Goal: Task Accomplishment & Management: Manage account settings

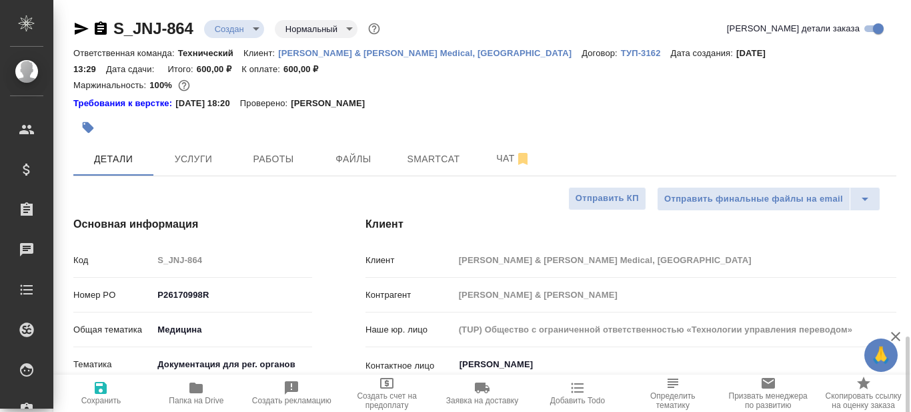
select select "RU"
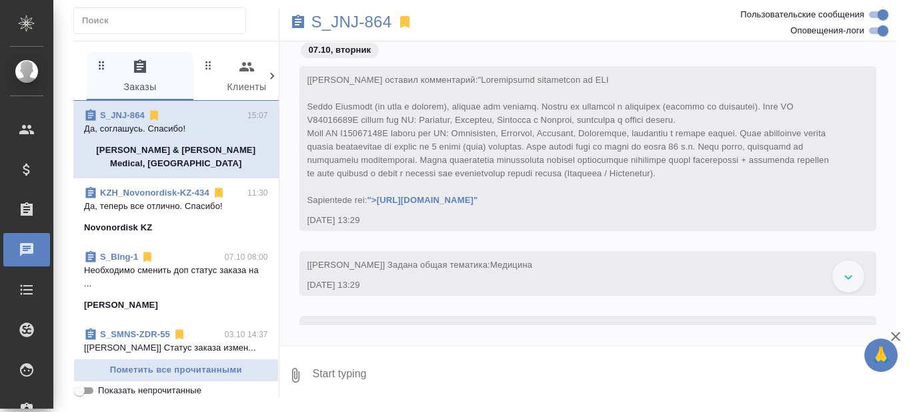
click at [182, 129] on p "Да, соглашусь. Спасибо!" at bounding box center [176, 128] width 184 height 13
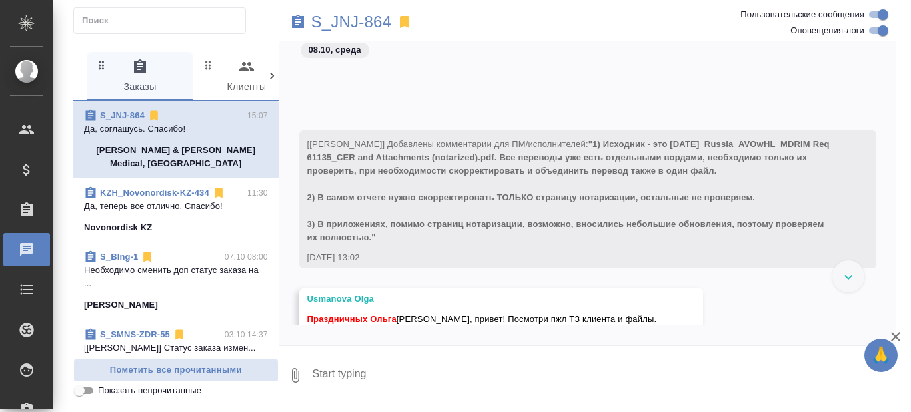
scroll to position [519, 0]
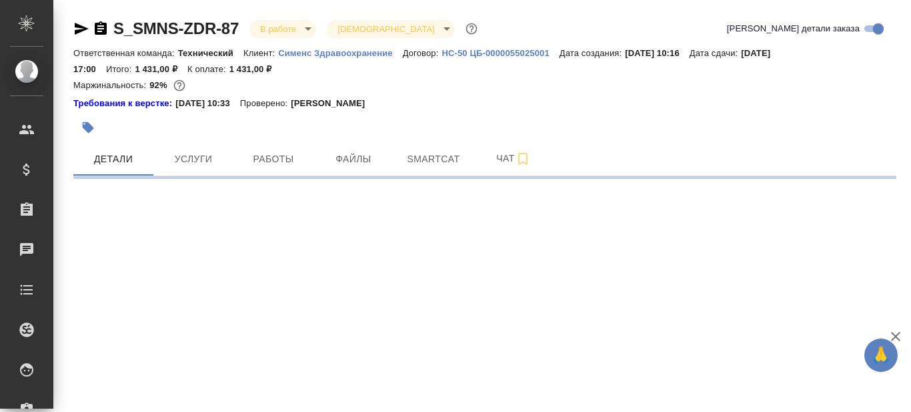
select select "RU"
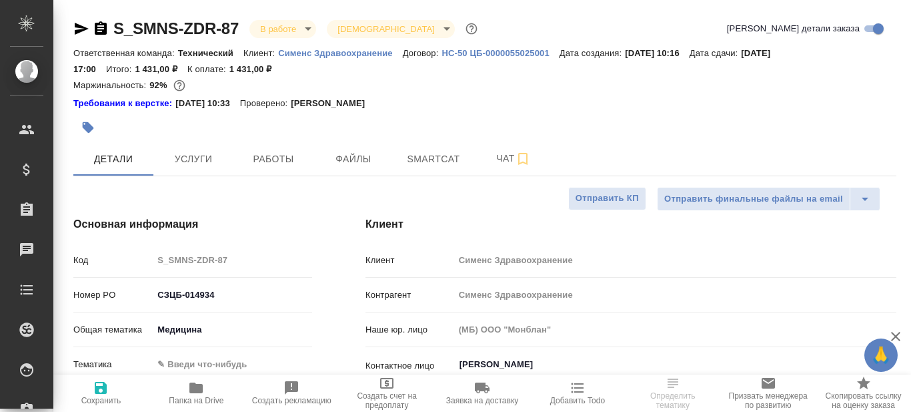
type textarea "x"
type input "[PERSON_NAME]"
type input "Павлова Антонина a.pavlova"
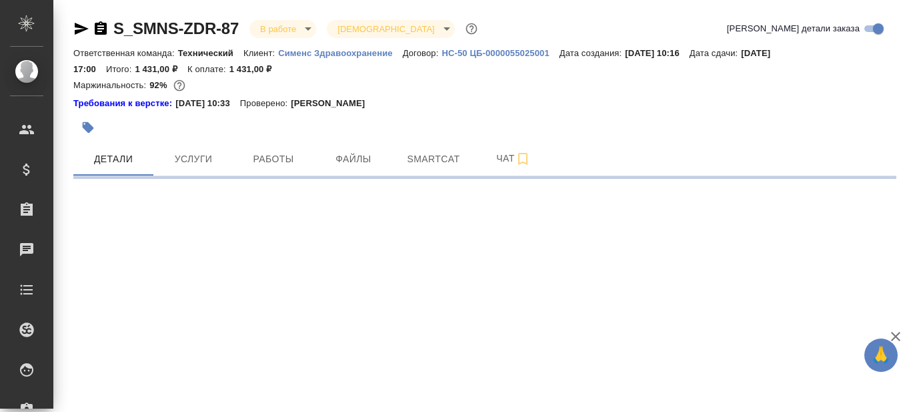
select select "RU"
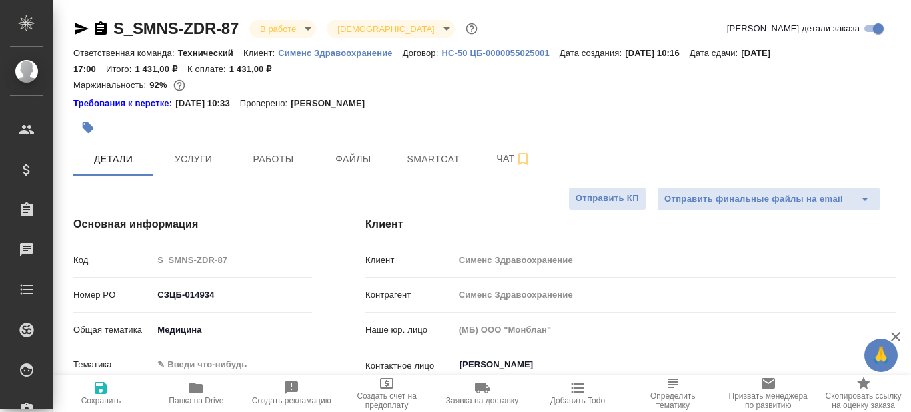
type textarea "x"
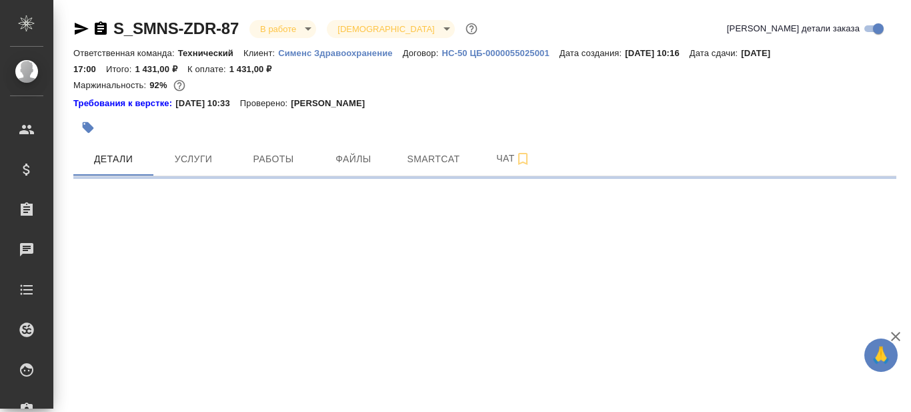
select select "RU"
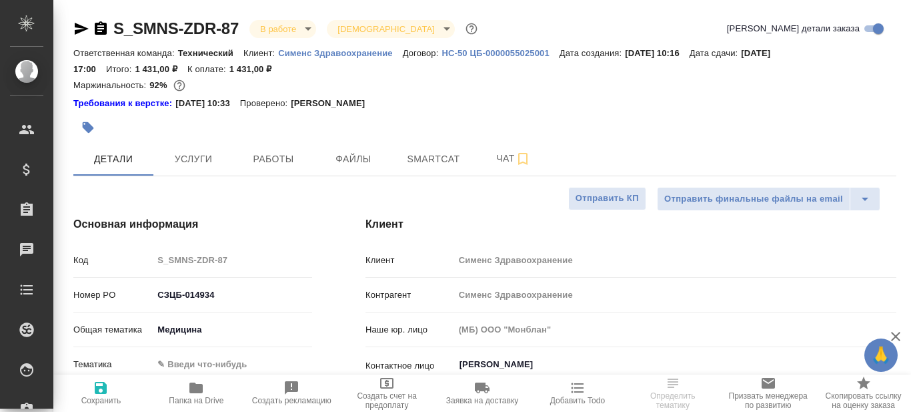
type textarea "x"
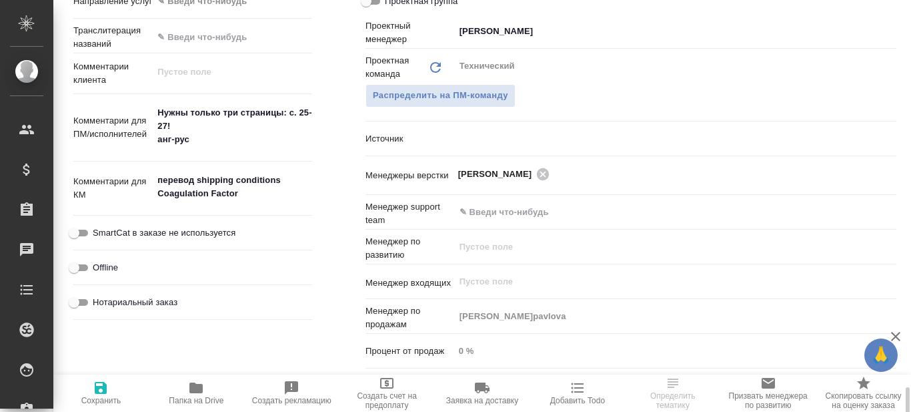
scroll to position [867, 0]
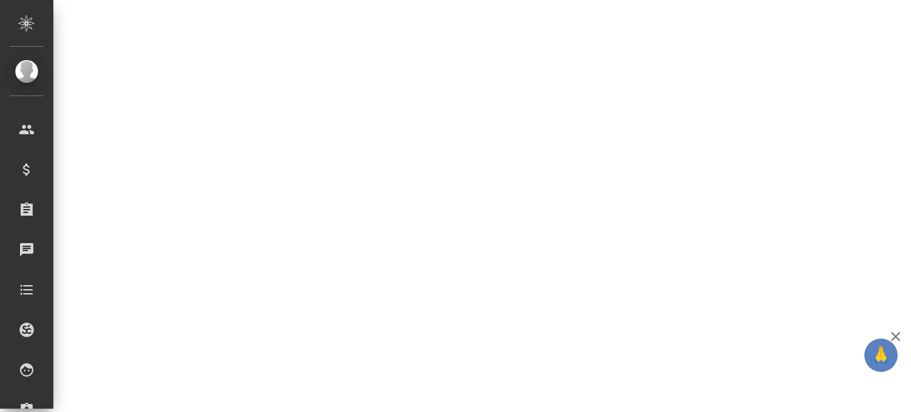
select select "RU"
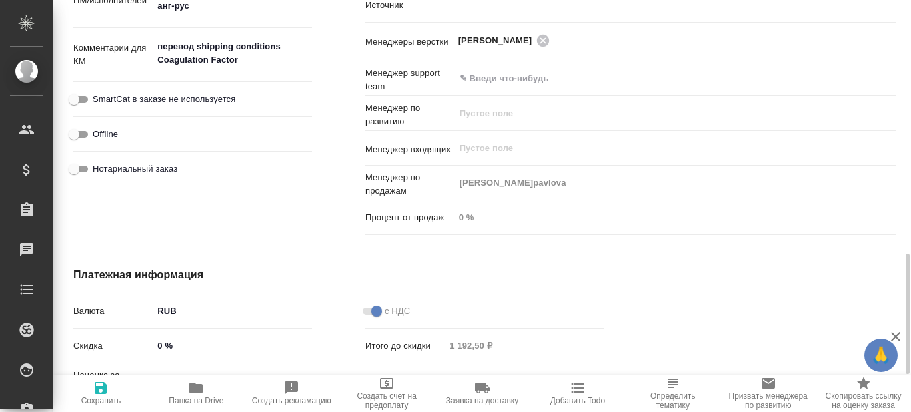
type textarea "x"
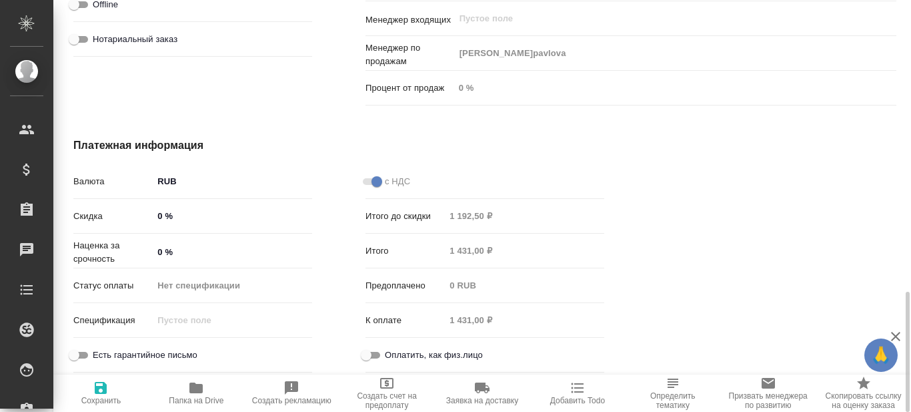
scroll to position [663, 0]
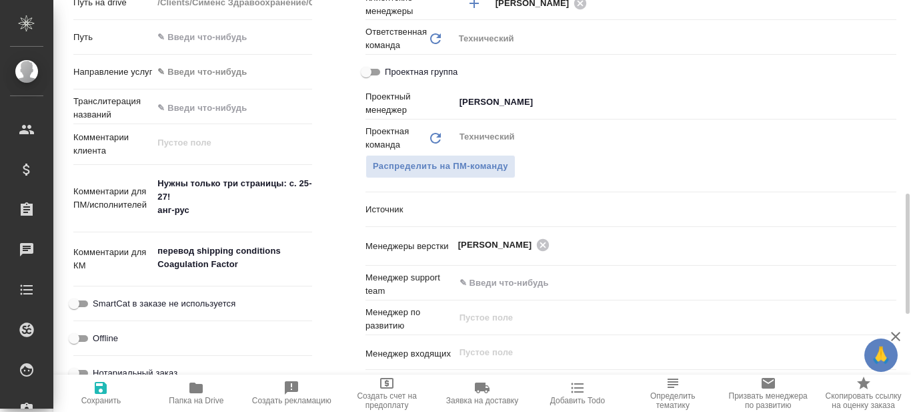
type textarea "x"
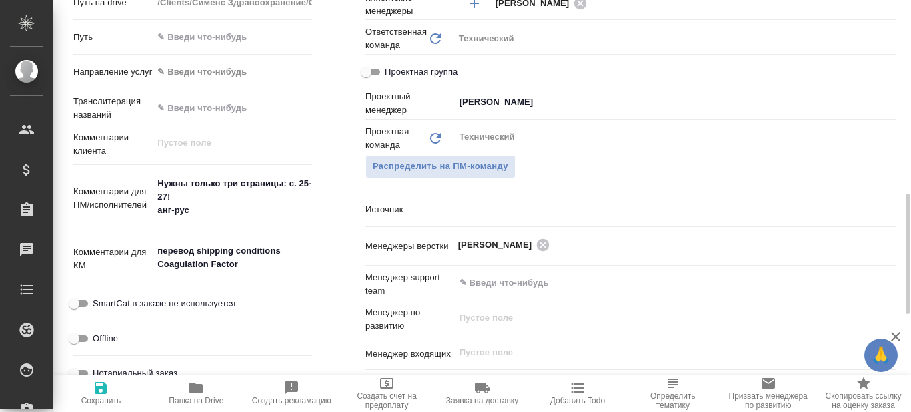
type textarea "x"
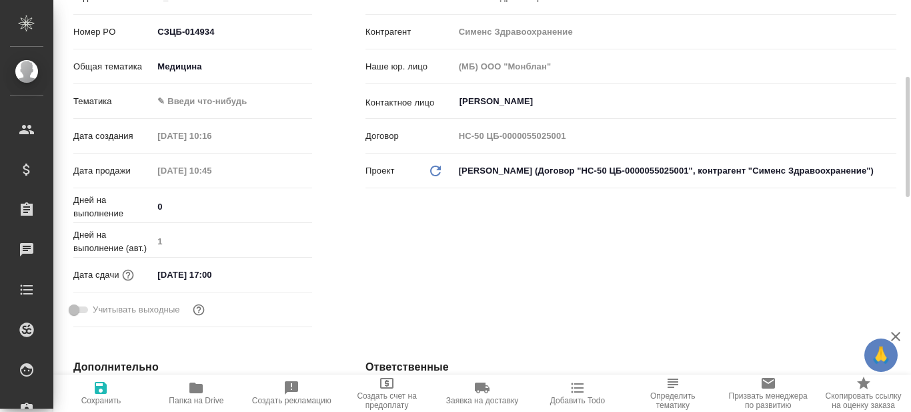
scroll to position [0, 0]
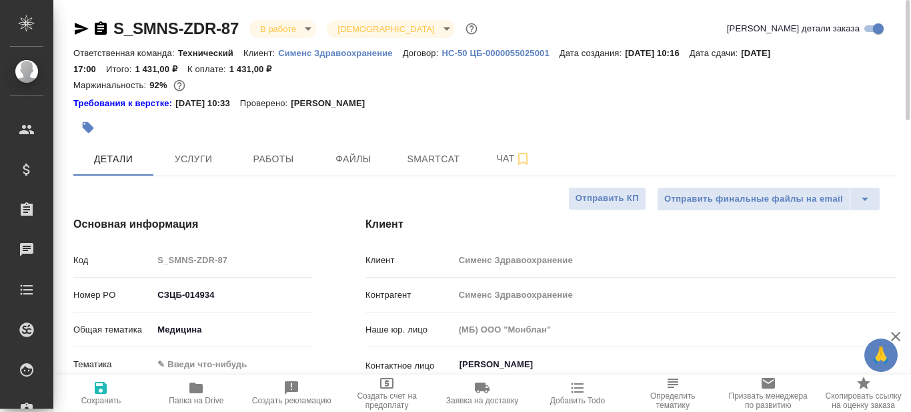
click at [196, 390] on icon "button" at bounding box center [195, 387] width 13 height 11
type textarea "x"
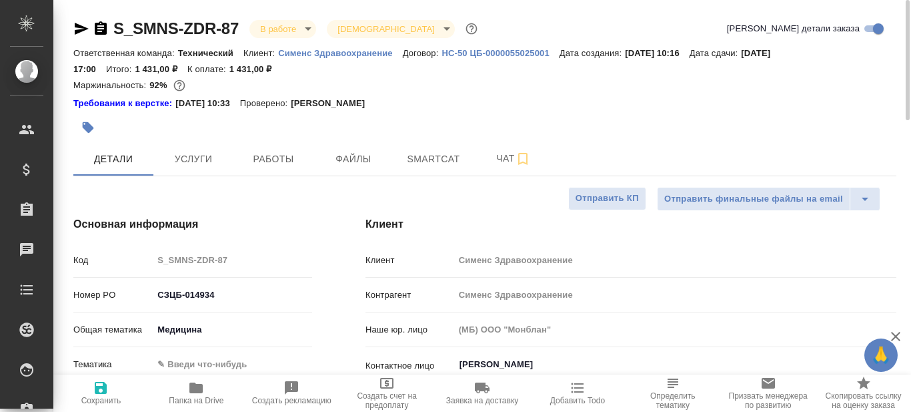
type textarea "x"
click at [189, 165] on span "Услуги" at bounding box center [193, 159] width 64 height 17
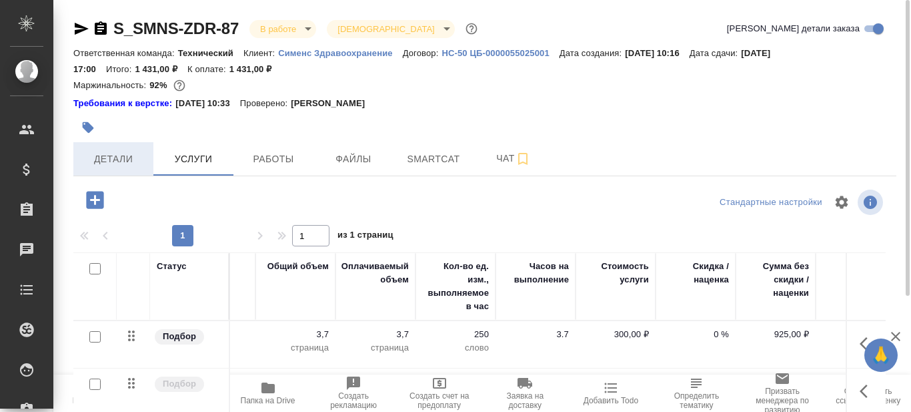
click at [115, 158] on span "Детали" at bounding box center [113, 159] width 64 height 17
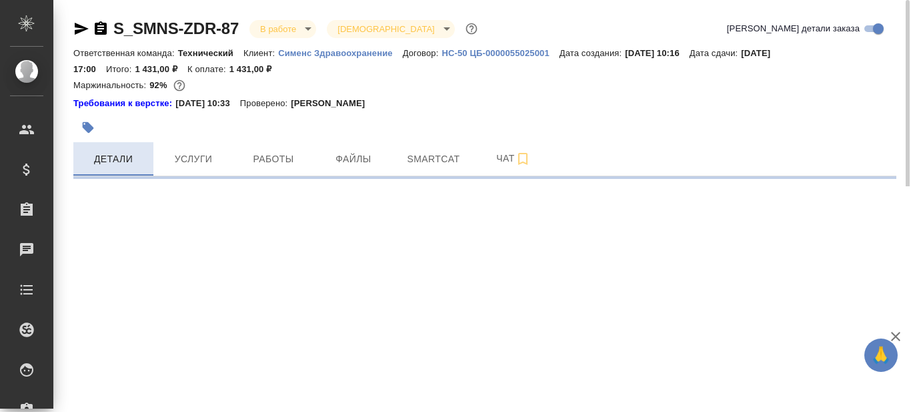
select select "RU"
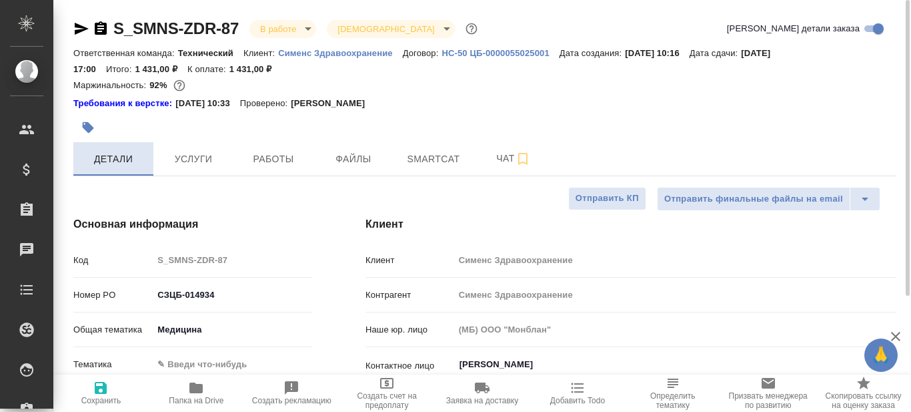
type textarea "x"
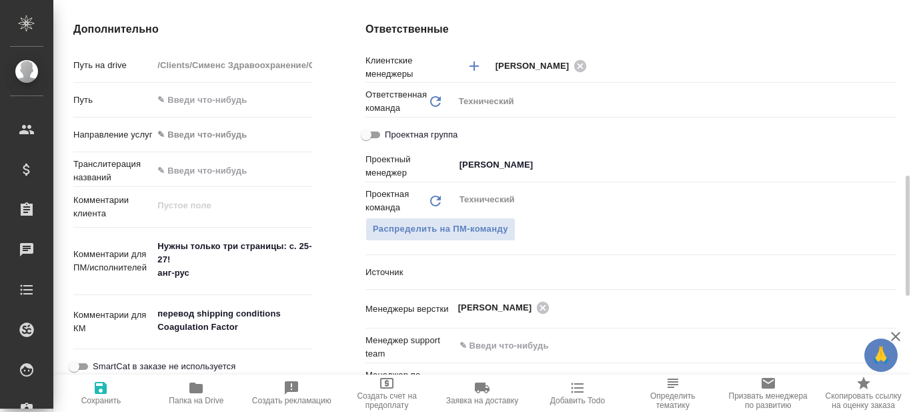
scroll to position [734, 0]
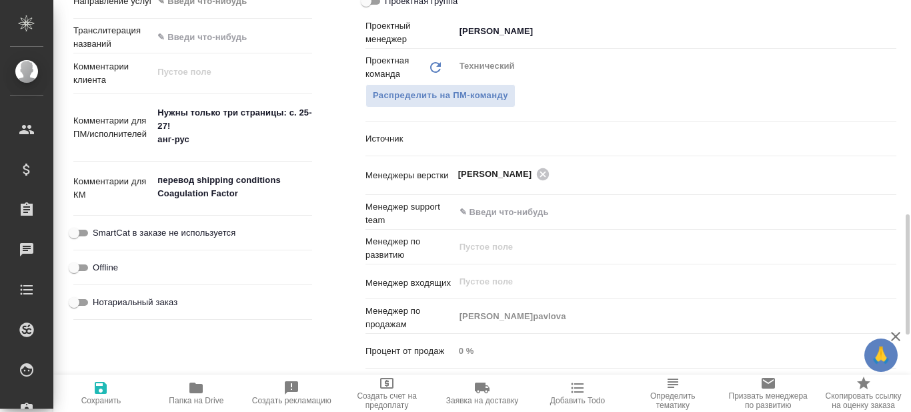
type textarea "x"
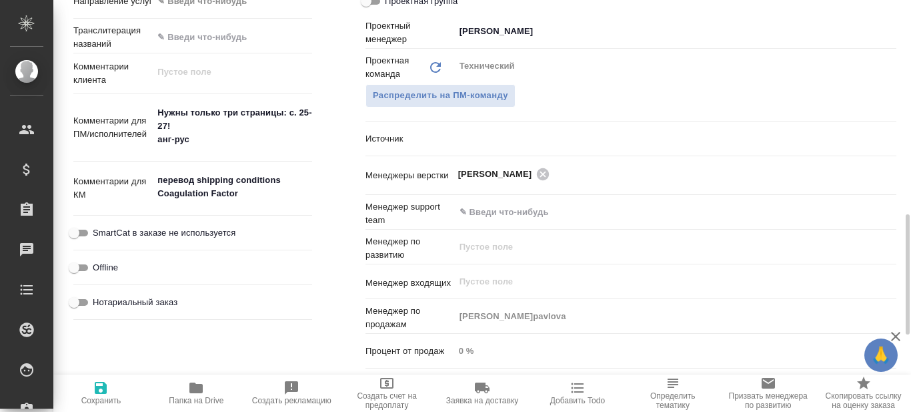
type textarea "x"
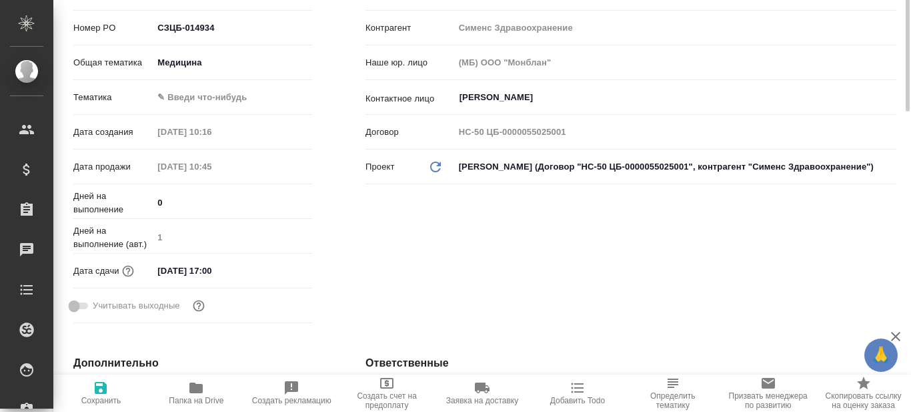
scroll to position [0, 0]
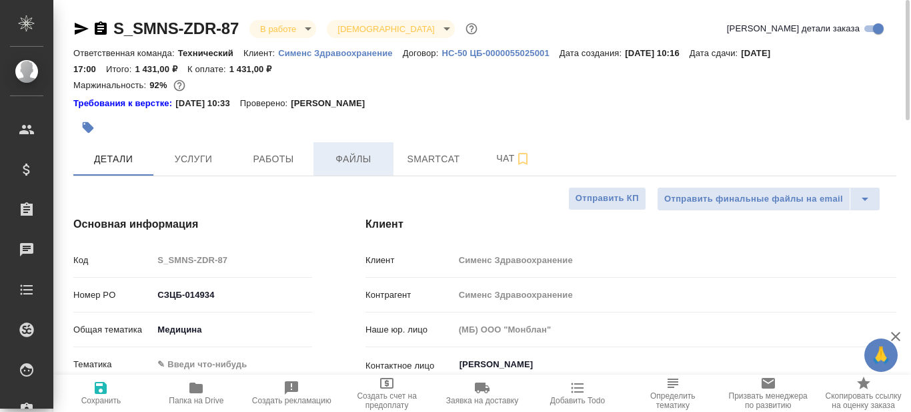
click at [366, 161] on span "Файлы" at bounding box center [353, 159] width 64 height 17
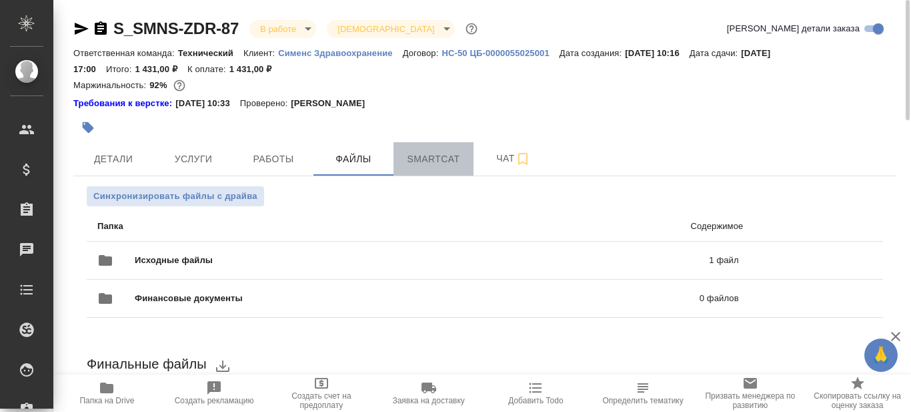
click at [420, 159] on span "Smartcat" at bounding box center [434, 159] width 64 height 17
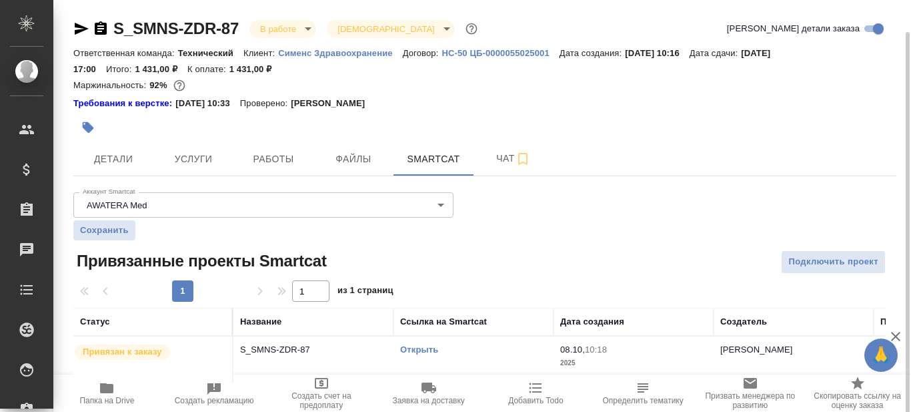
scroll to position [16, 0]
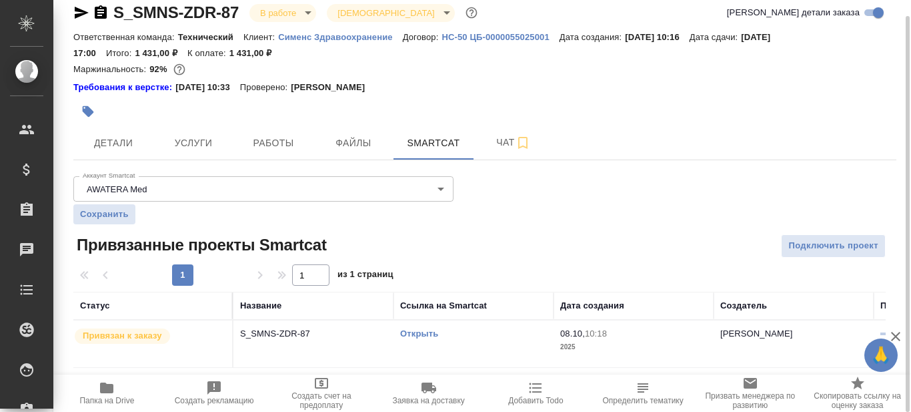
click at [424, 333] on link "Открыть" at bounding box center [419, 333] width 38 height 10
